Goal: Information Seeking & Learning: Learn about a topic

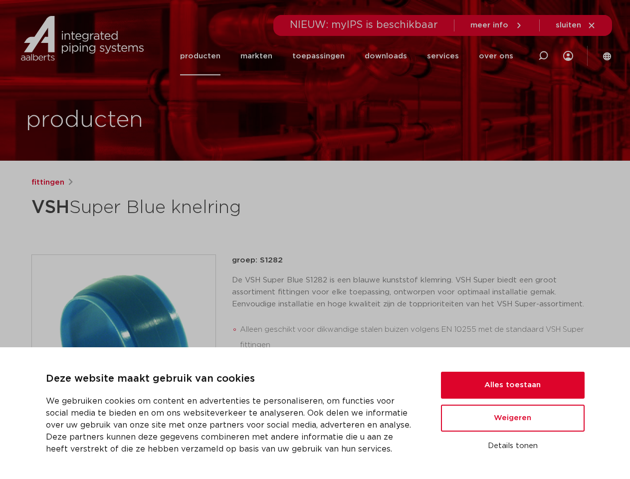
click at [315, 239] on div "fittingen VSH Super Blue knelring groep: S1282 Alleen geschikt voor dikwandige …" at bounding box center [315, 384] width 584 height 414
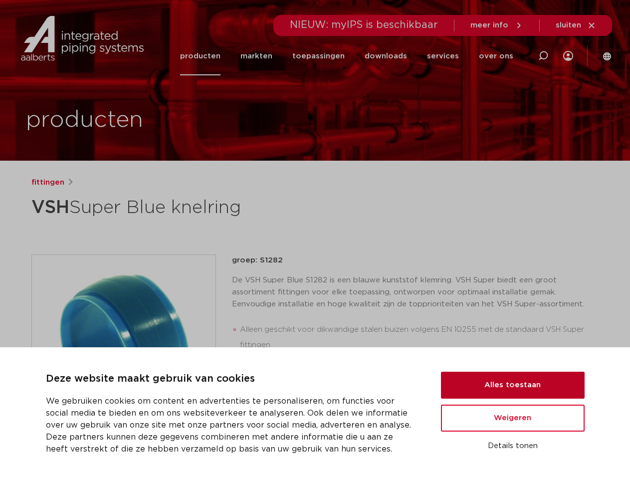
click at [513, 385] on button "Alles toestaan" at bounding box center [513, 385] width 144 height 27
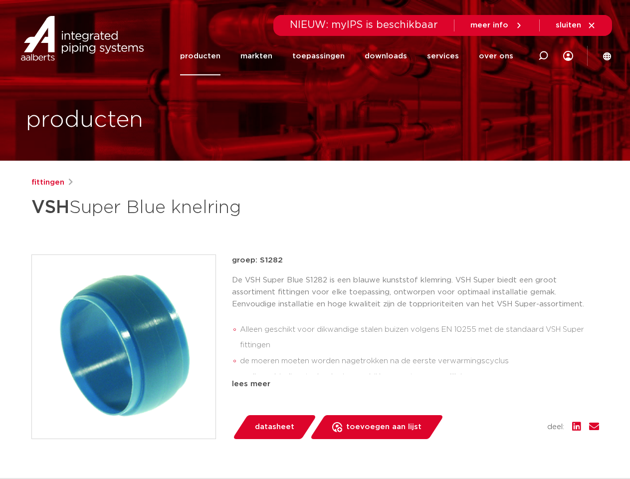
click at [513, 418] on div "datasheet toevoegen aan lijst opslaan in my IPS verwijder uit lijst deel:" at bounding box center [419, 427] width 359 height 24
click at [513, 446] on div "fittingen VSH Super Blue knelring groep: S1282 Alleen geschikt voor dikwandige …" at bounding box center [315, 384] width 584 height 414
click at [352, 56] on li "toepassingen" at bounding box center [318, 56] width 72 height 38
click at [543, 56] on icon at bounding box center [543, 56] width 12 height 12
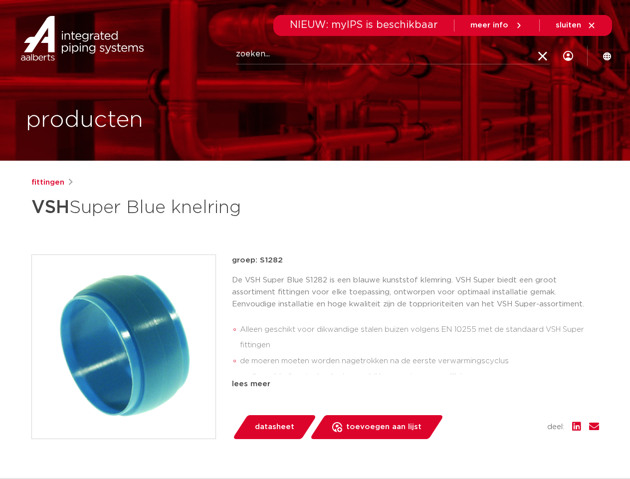
click at [576, 25] on span "sluiten" at bounding box center [568, 24] width 25 height 7
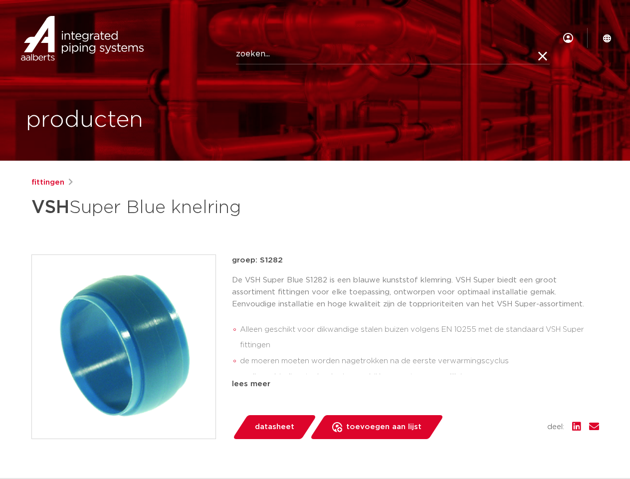
click at [124, 346] on img at bounding box center [124, 347] width 184 height 184
